Goal: Navigation & Orientation: Understand site structure

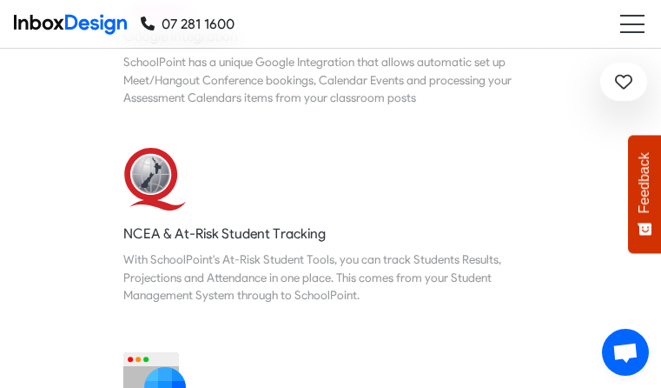
scroll to position [3789, 0]
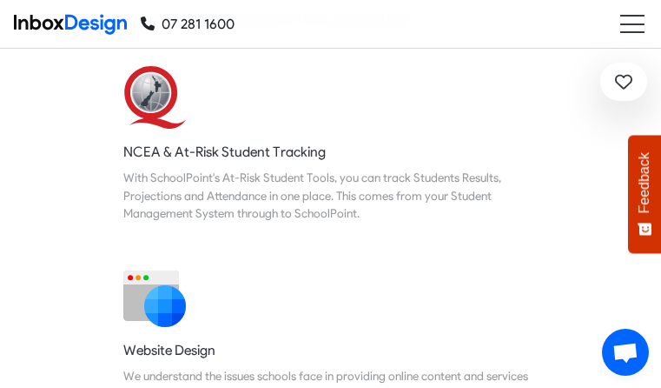
checkbox input "true"
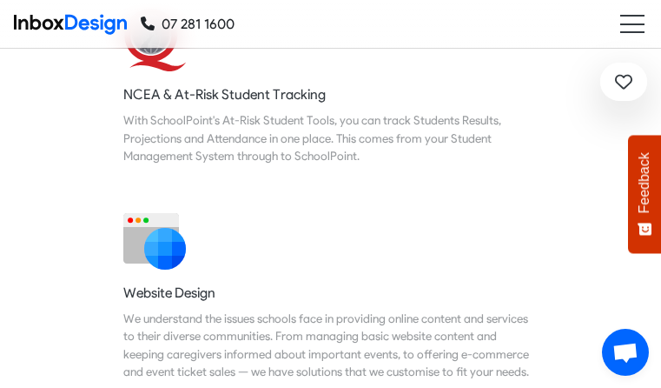
checkbox input "true"
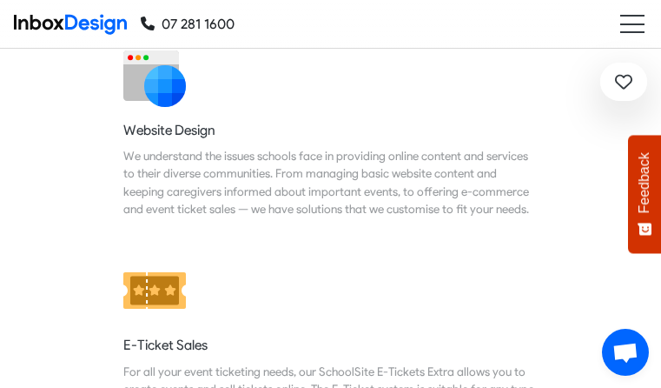
checkbox input "true"
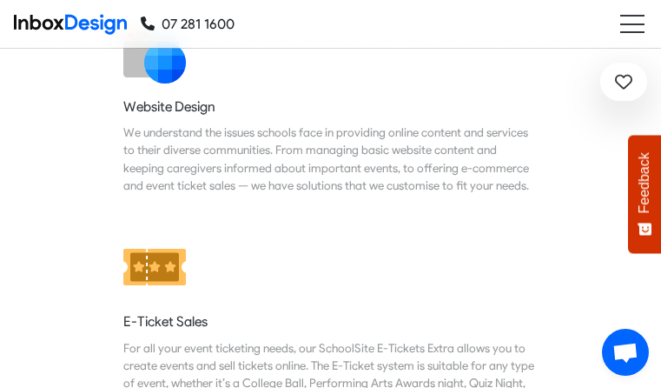
checkbox input "true"
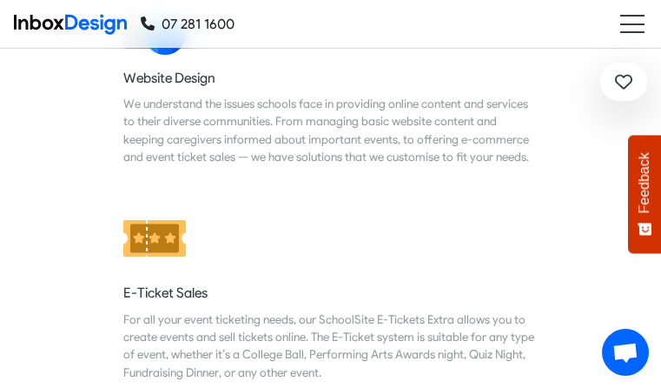
checkbox input "true"
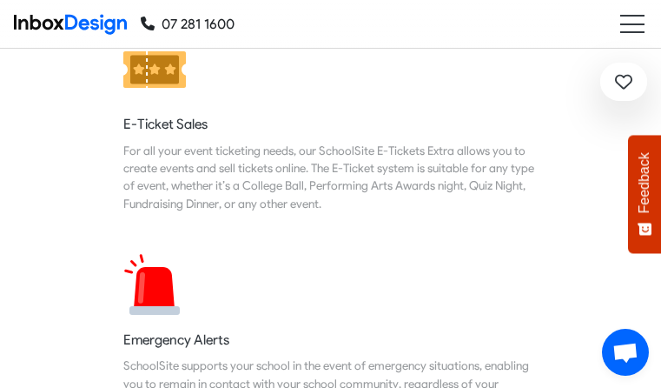
checkbox input "true"
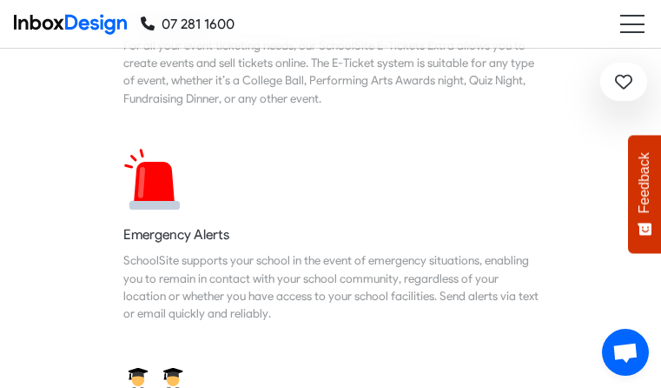
checkbox input "true"
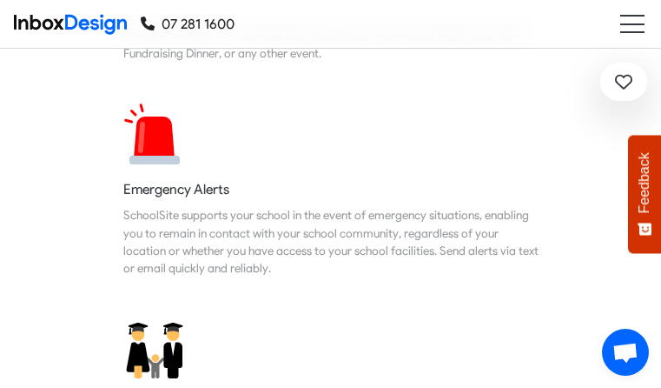
checkbox input "true"
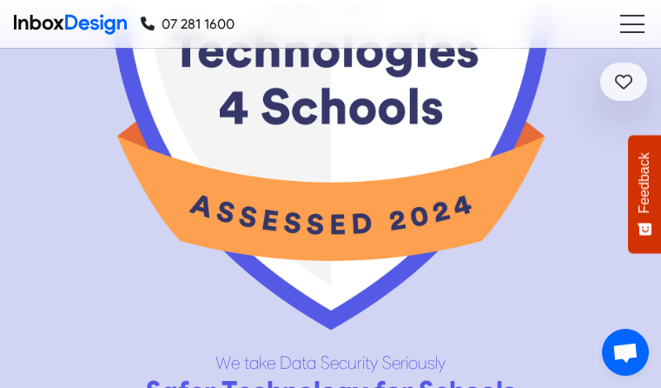
scroll to position [9912, 0]
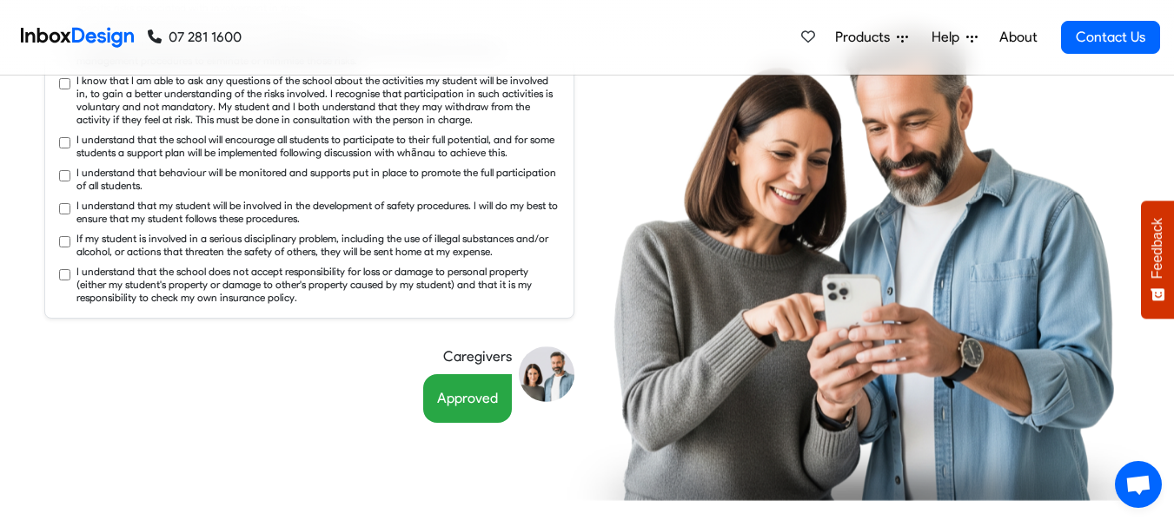
scroll to position [2830, 0]
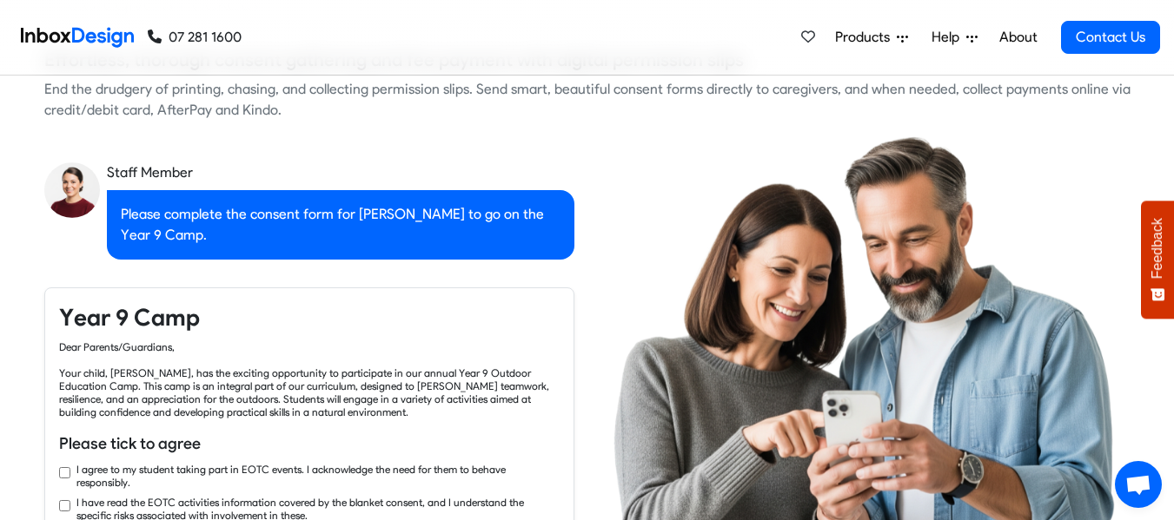
checkbox input "true"
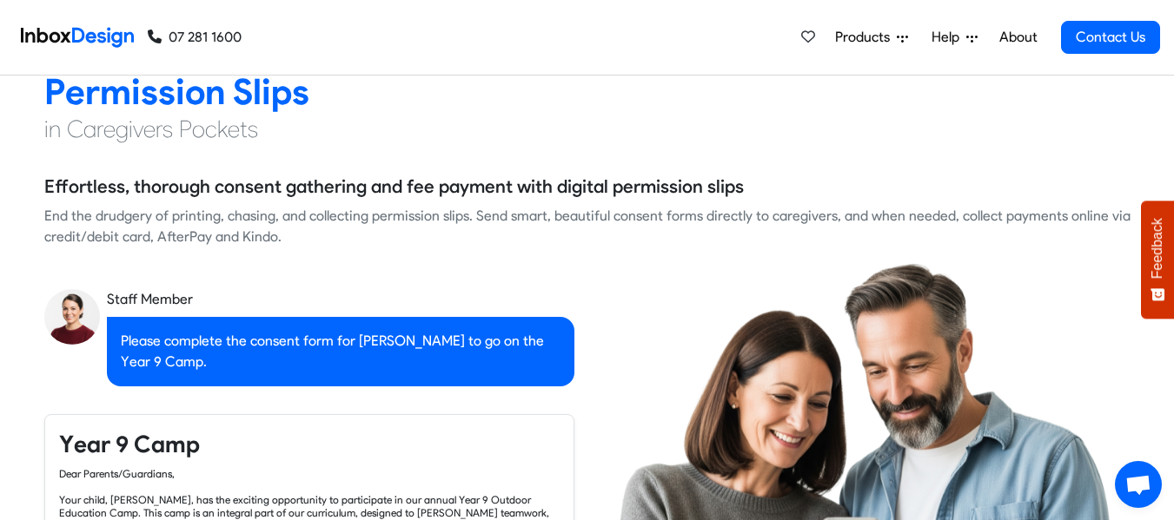
checkbox input "true"
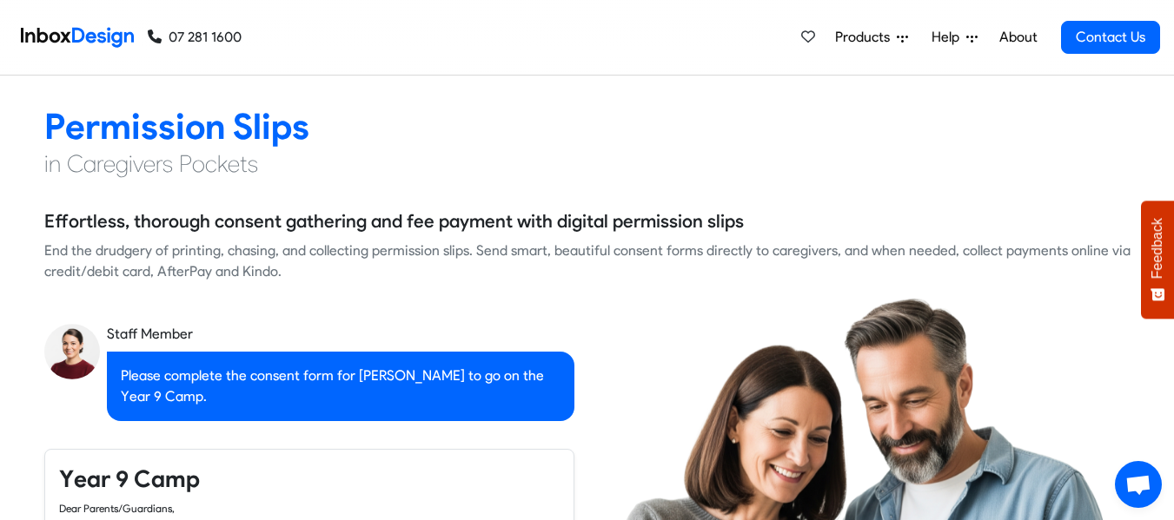
checkbox input "true"
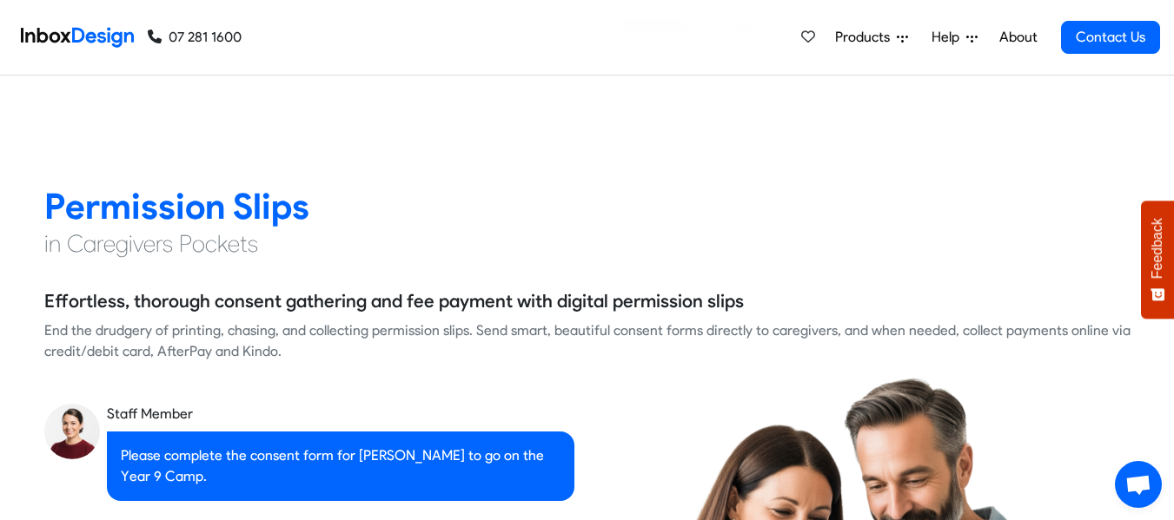
checkbox input "true"
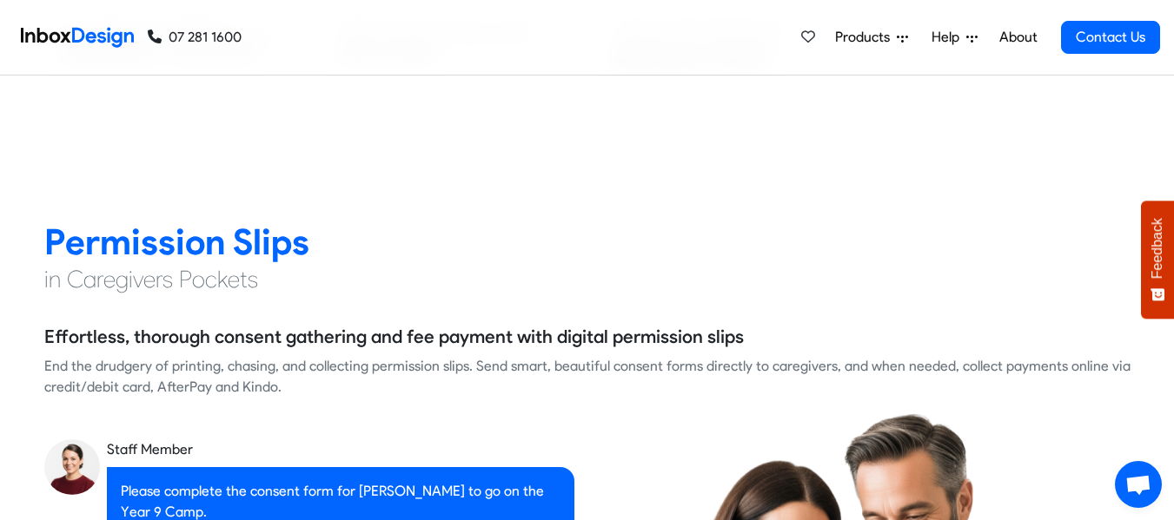
checkbox input "true"
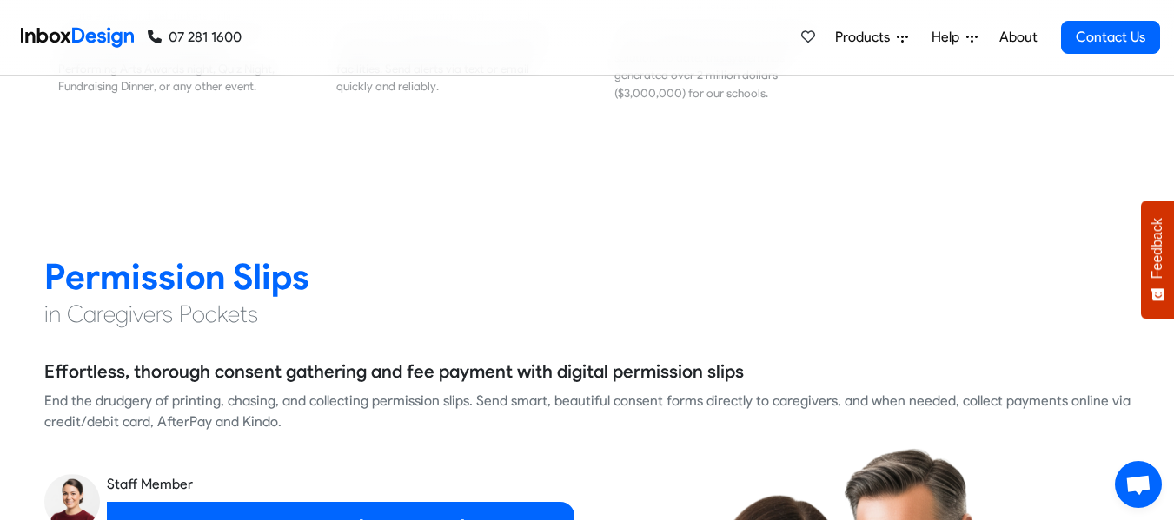
checkbox input "true"
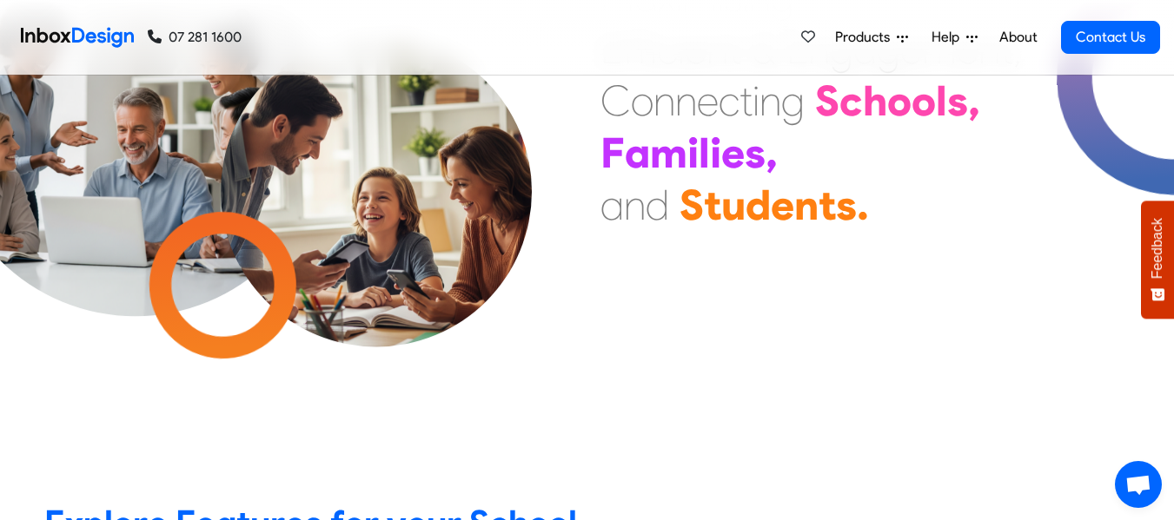
scroll to position [14, 0]
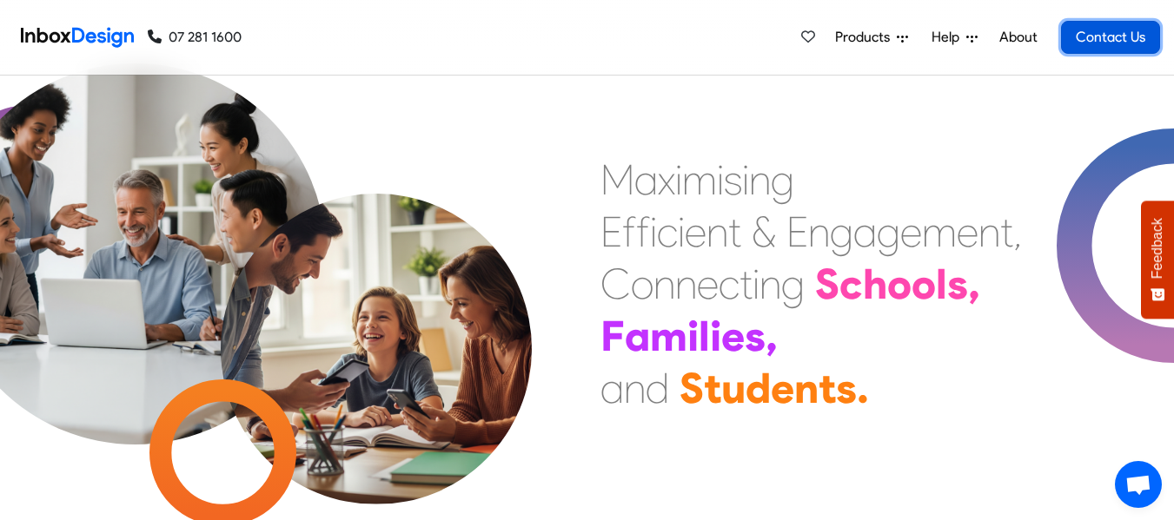
click at [660, 40] on link "Contact Us" at bounding box center [1110, 37] width 99 height 33
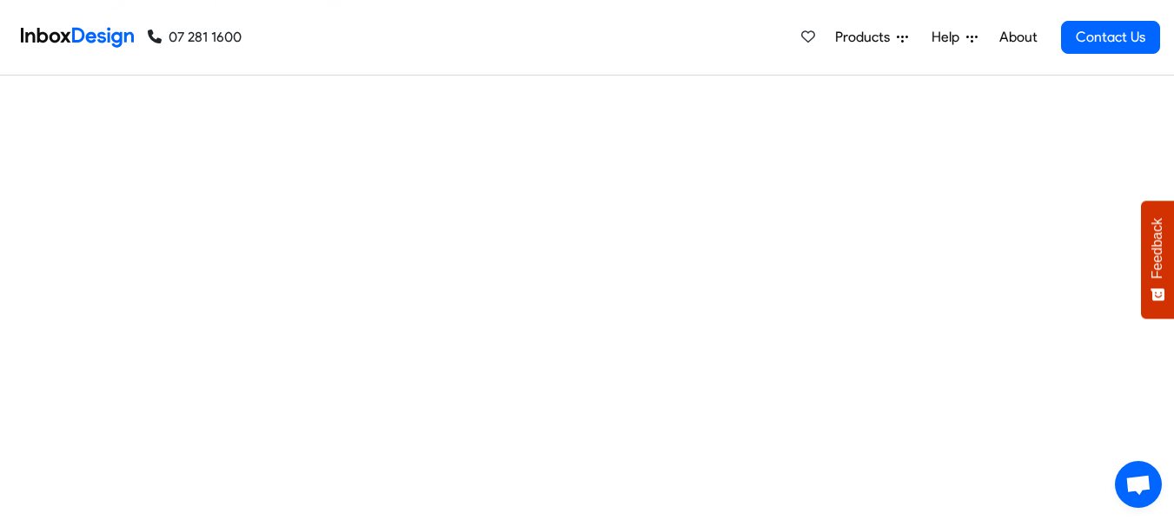
scroll to position [788, 0]
click at [1021, 35] on link "About" at bounding box center [1018, 37] width 48 height 35
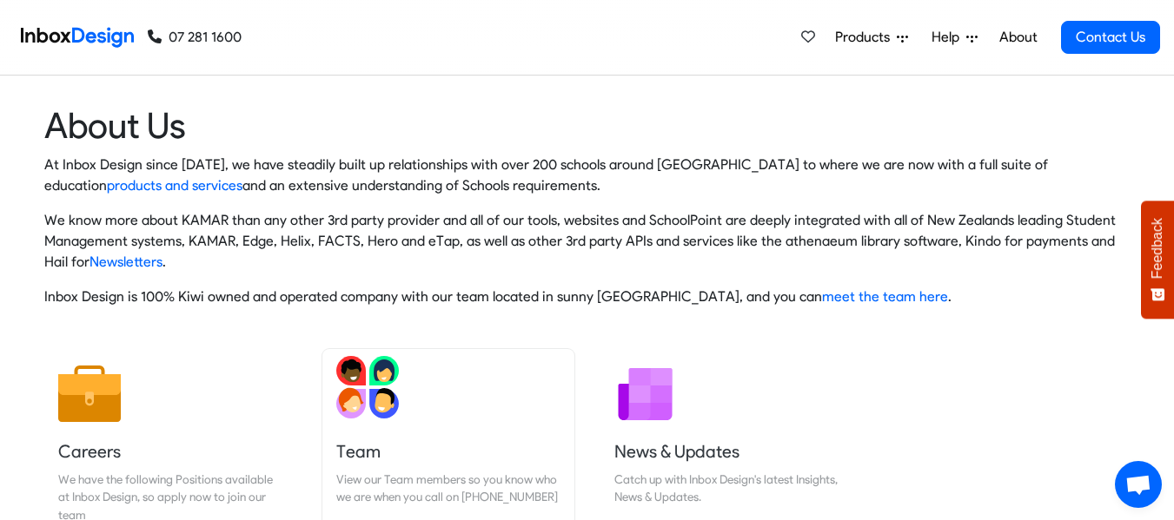
click at [388, 396] on img at bounding box center [367, 387] width 63 height 63
